Goal: Register for event/course

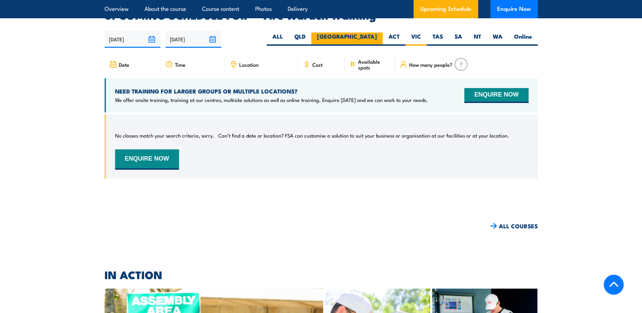
drag, startPoint x: 378, startPoint y: 27, endPoint x: 382, endPoint y: 27, distance: 3.7
click at [378, 32] on label "[GEOGRAPHIC_DATA]" at bounding box center [346, 38] width 71 height 13
click at [378, 32] on input "[GEOGRAPHIC_DATA]" at bounding box center [379, 34] width 4 height 4
radio input "true"
click at [372, 32] on label "[GEOGRAPHIC_DATA]" at bounding box center [346, 38] width 71 height 13
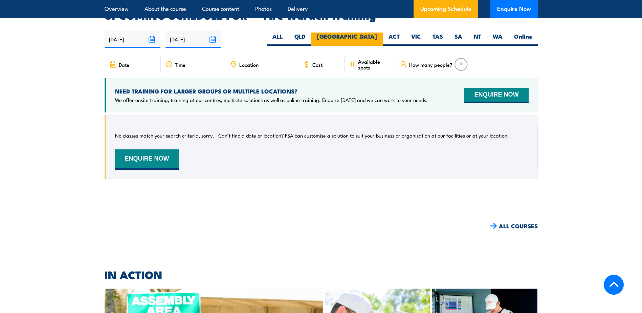
click at [377, 32] on input "[GEOGRAPHIC_DATA]" at bounding box center [379, 34] width 4 height 4
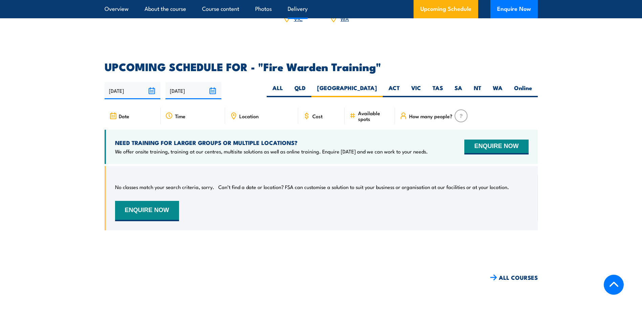
scroll to position [1259, 0]
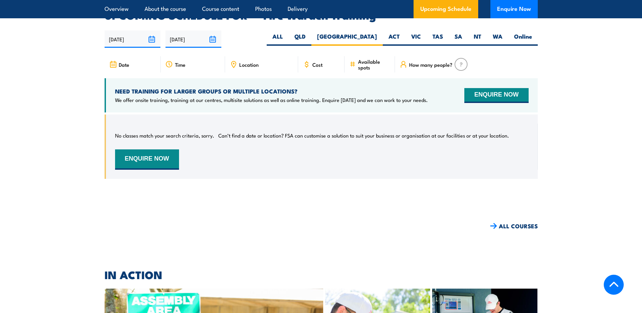
click at [153, 30] on input "[DATE]" at bounding box center [133, 38] width 56 height 17
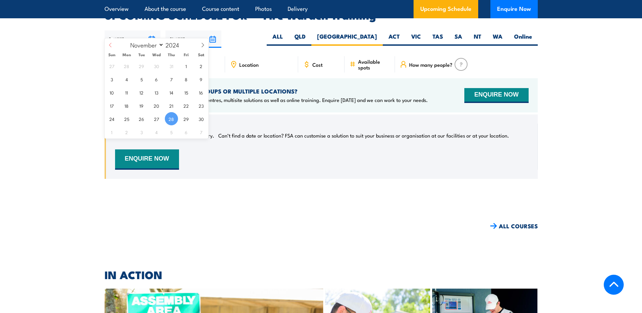
click at [108, 45] on icon at bounding box center [110, 45] width 5 height 5
select select "8"
click at [142, 81] on span "10" at bounding box center [141, 78] width 13 height 13
type input "10/09/2024"
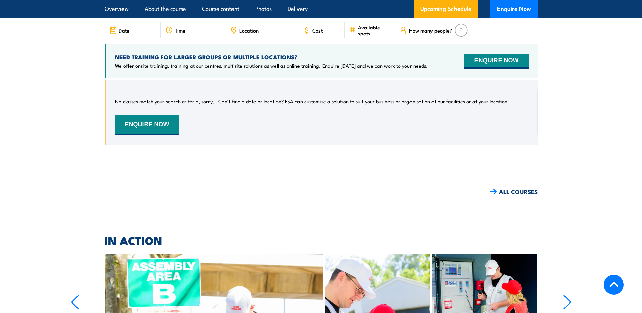
scroll to position [1292, 0]
click at [520, 188] on link "ALL COURSES" at bounding box center [514, 192] width 48 height 8
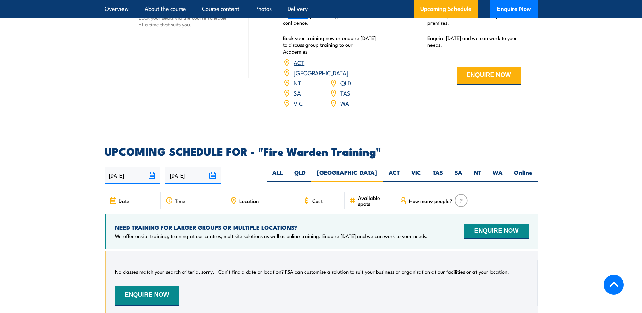
scroll to position [1015, 0]
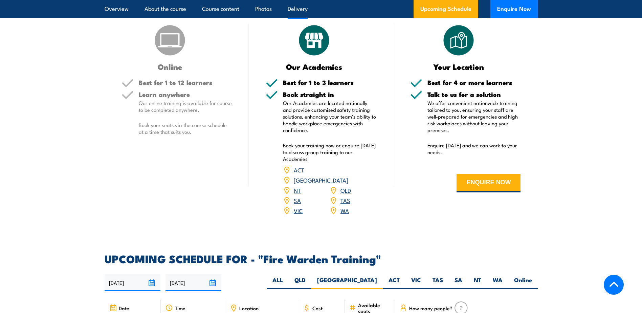
click at [345, 176] on link "[GEOGRAPHIC_DATA]" at bounding box center [321, 180] width 54 height 8
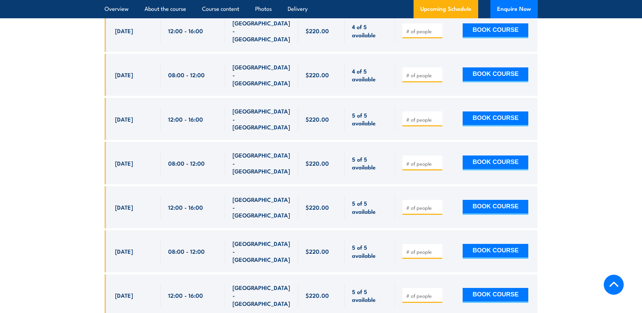
scroll to position [1732, 0]
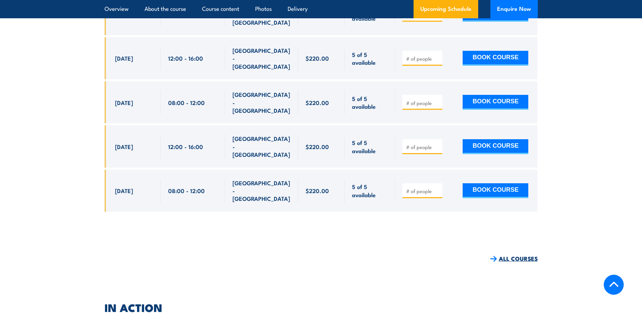
click at [507, 254] on link "ALL COURSES" at bounding box center [514, 258] width 48 height 8
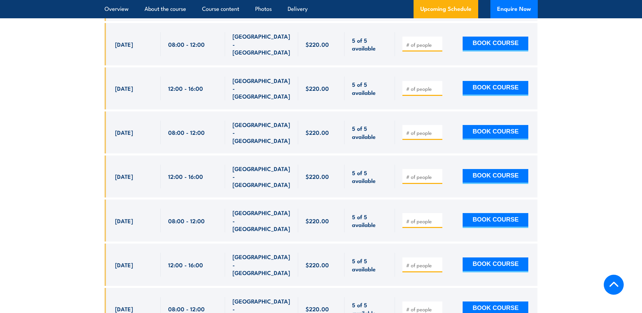
scroll to position [1624, 0]
